Goal: Navigation & Orientation: Find specific page/section

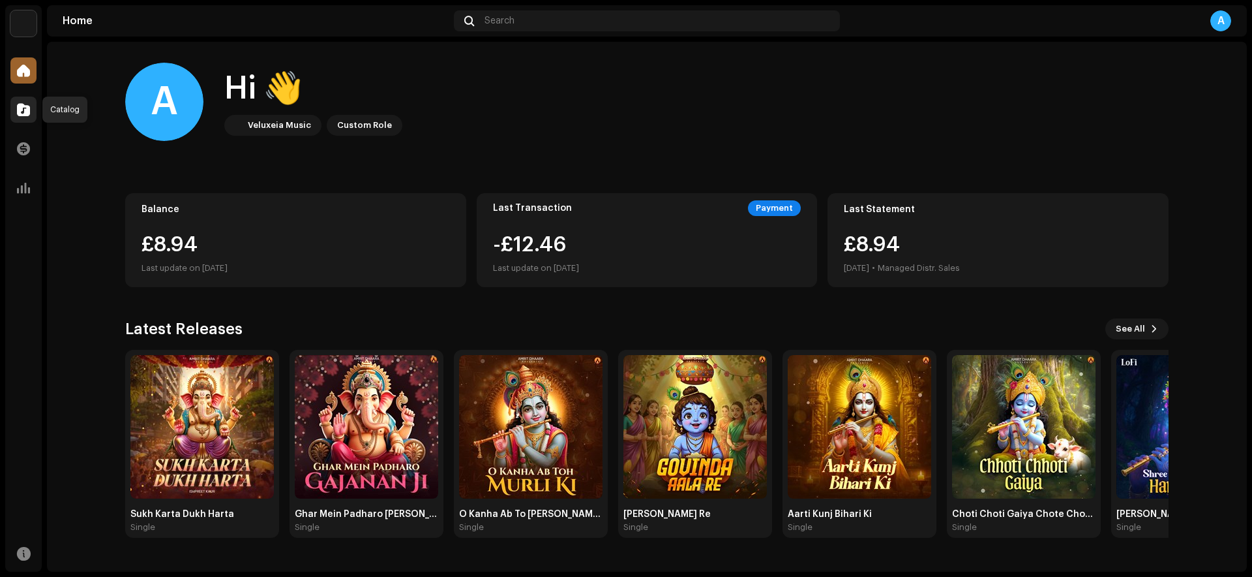
click at [22, 104] on span at bounding box center [23, 109] width 13 height 10
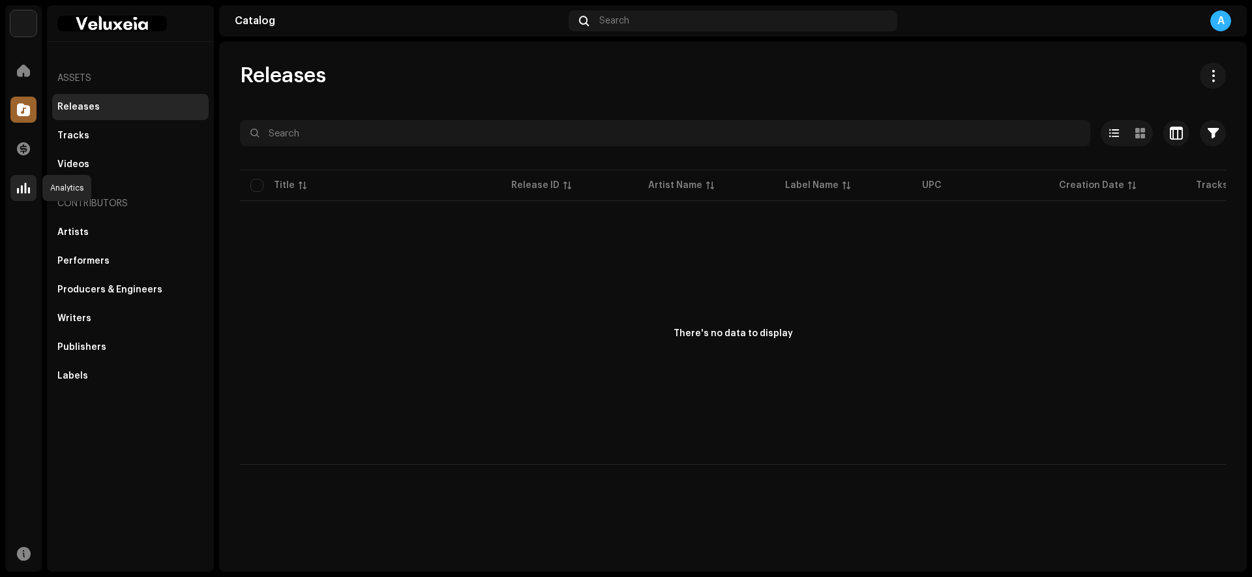
click at [22, 188] on span at bounding box center [23, 188] width 13 height 10
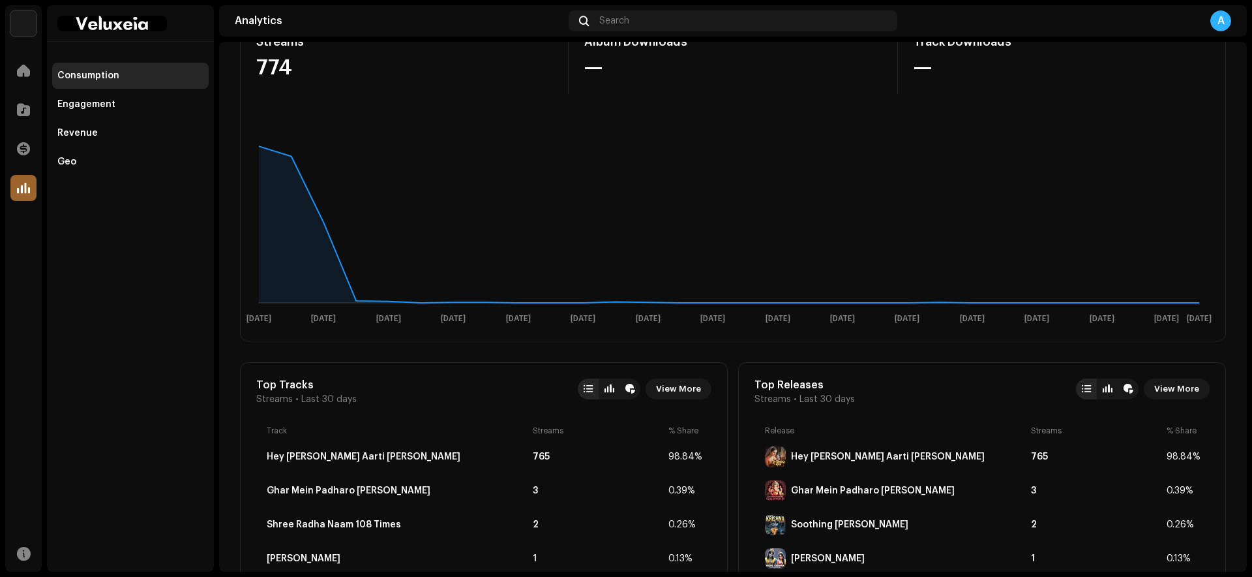
scroll to position [91, 0]
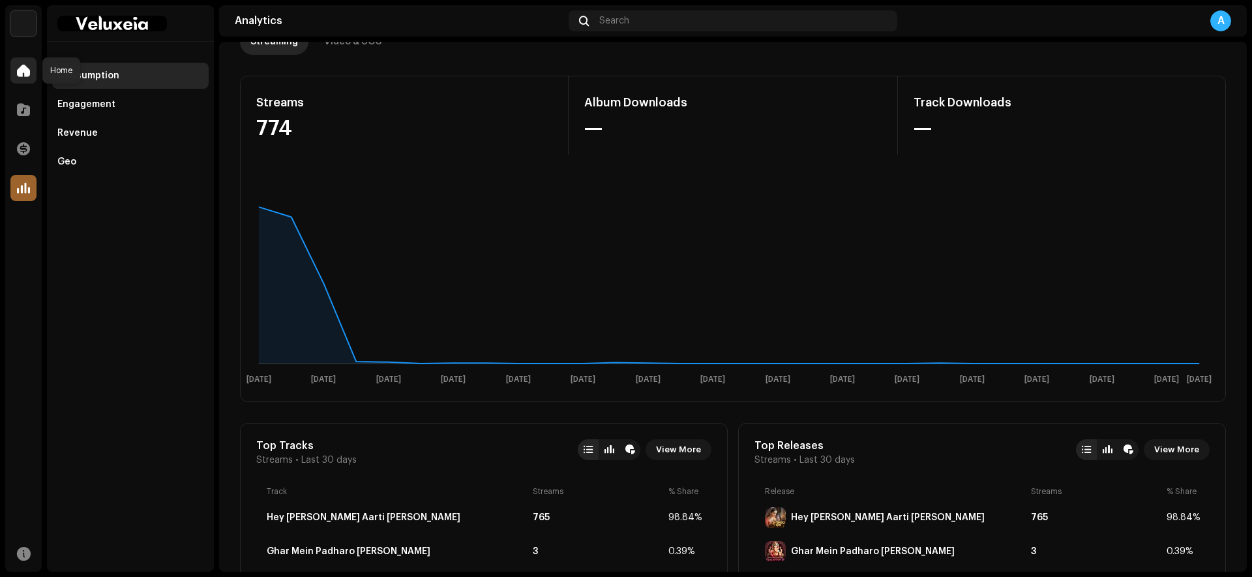
click at [27, 74] on span at bounding box center [23, 70] width 13 height 10
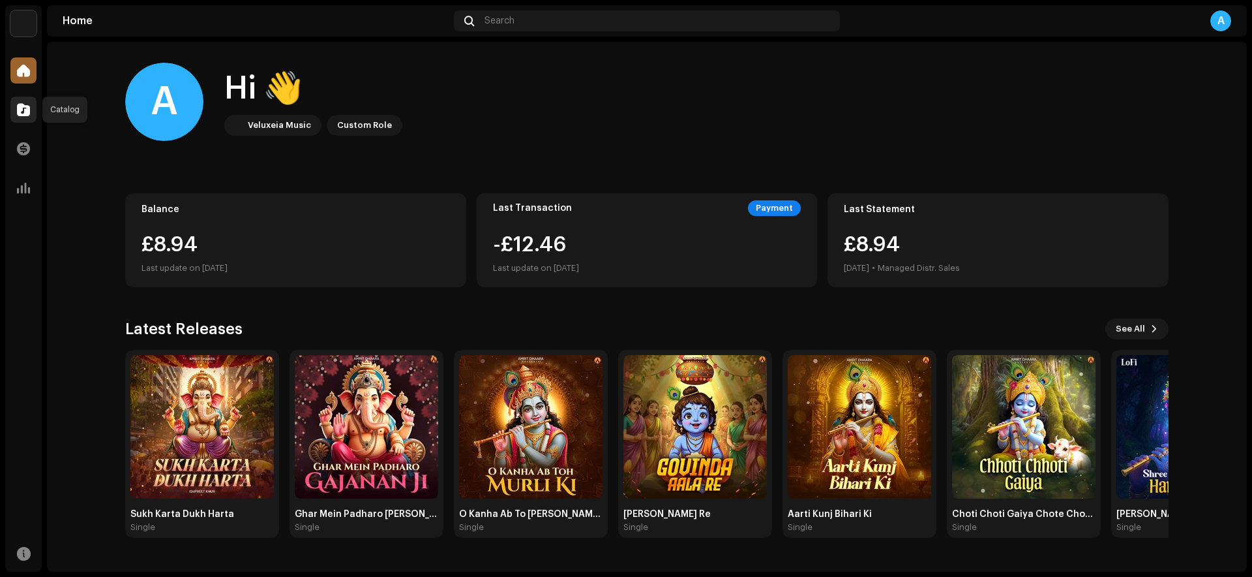
click at [14, 110] on div at bounding box center [23, 110] width 26 height 26
